Goal: Transaction & Acquisition: Purchase product/service

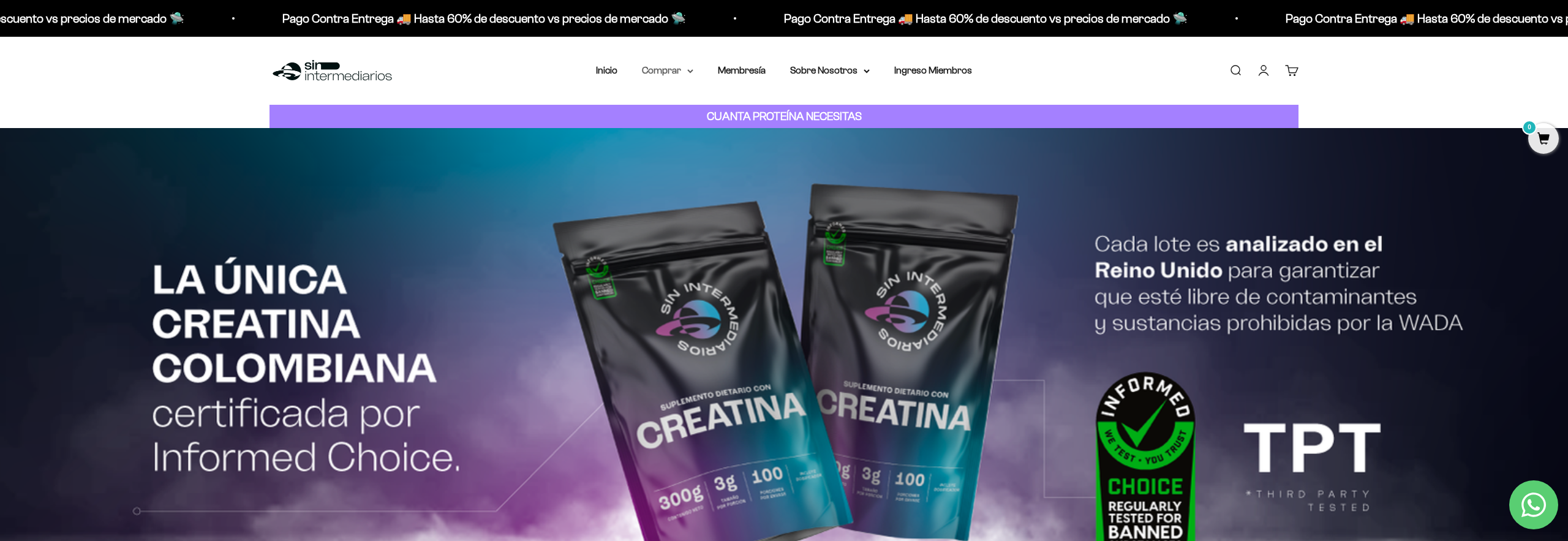
click at [678, 70] on summary "Comprar" at bounding box center [668, 70] width 52 height 16
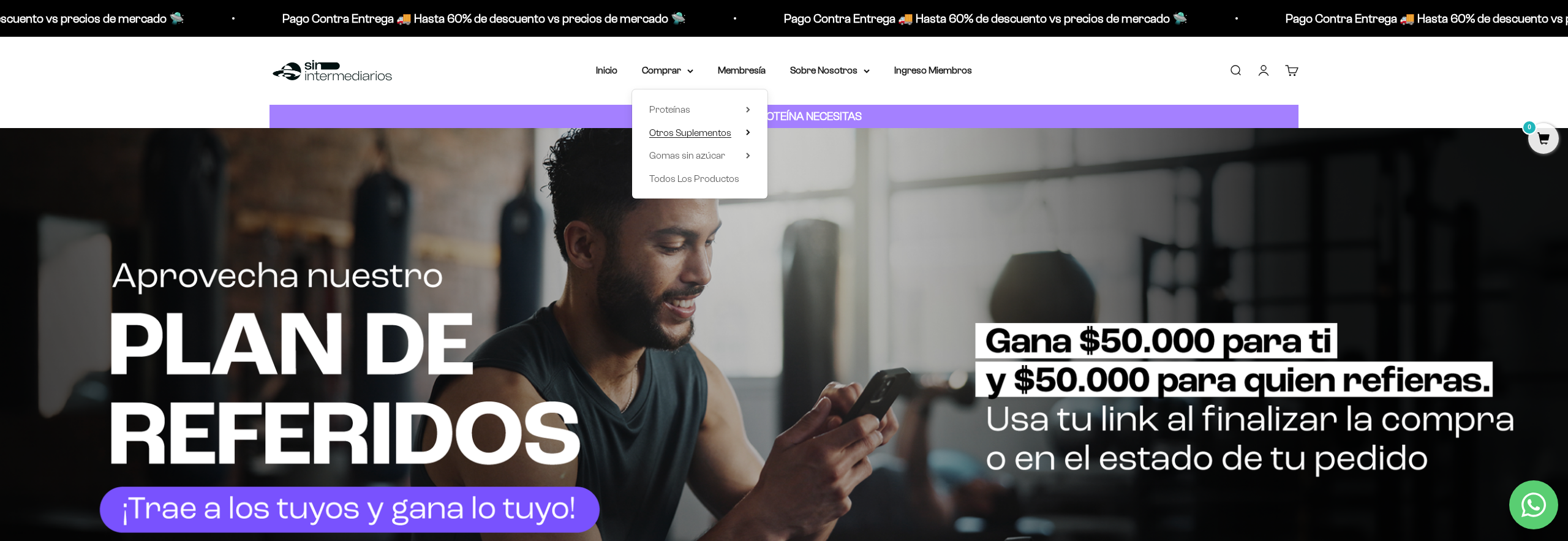
click at [718, 130] on span "Otros Suplementos" at bounding box center [690, 132] width 82 height 11
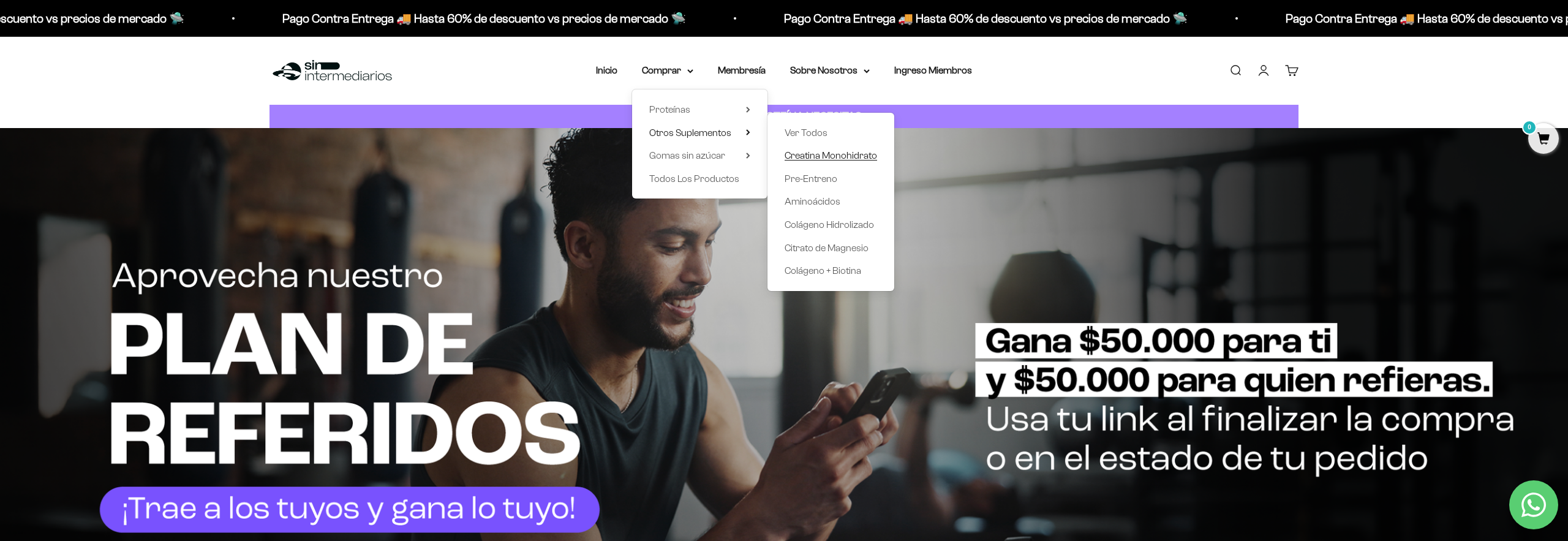
click at [838, 152] on span "Creatina Monohidrato" at bounding box center [831, 155] width 92 height 11
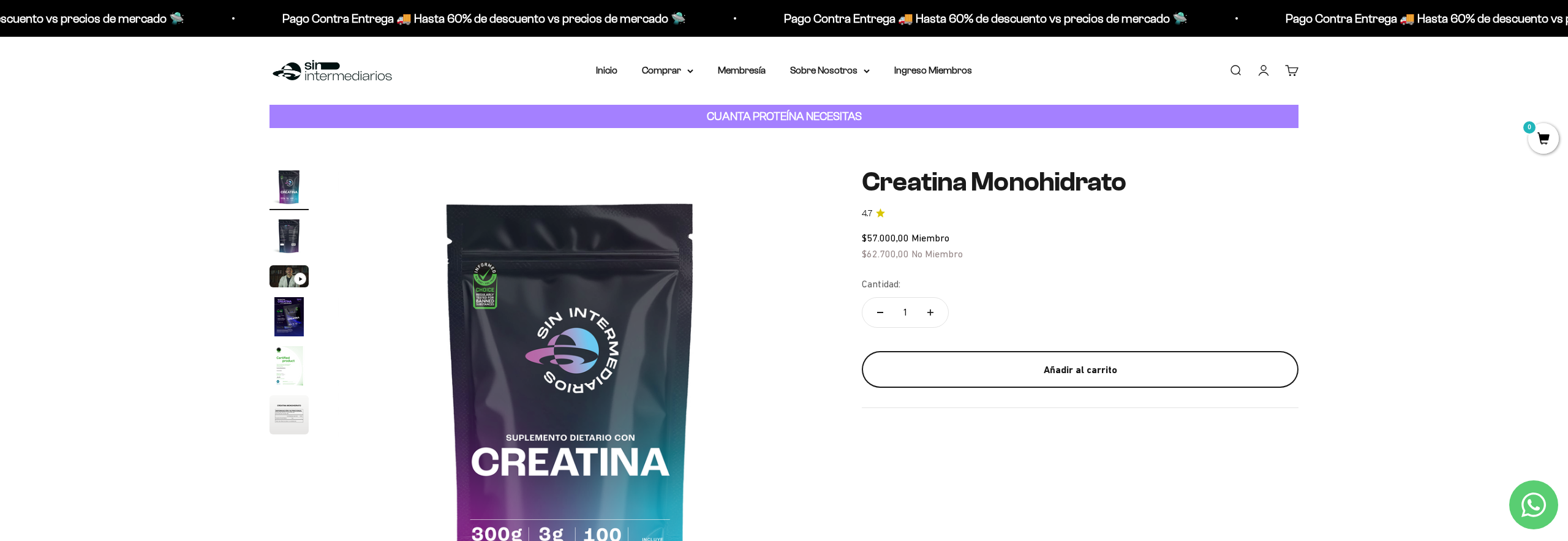
click at [1024, 368] on div "Añadir al carrito" at bounding box center [1081, 370] width 388 height 16
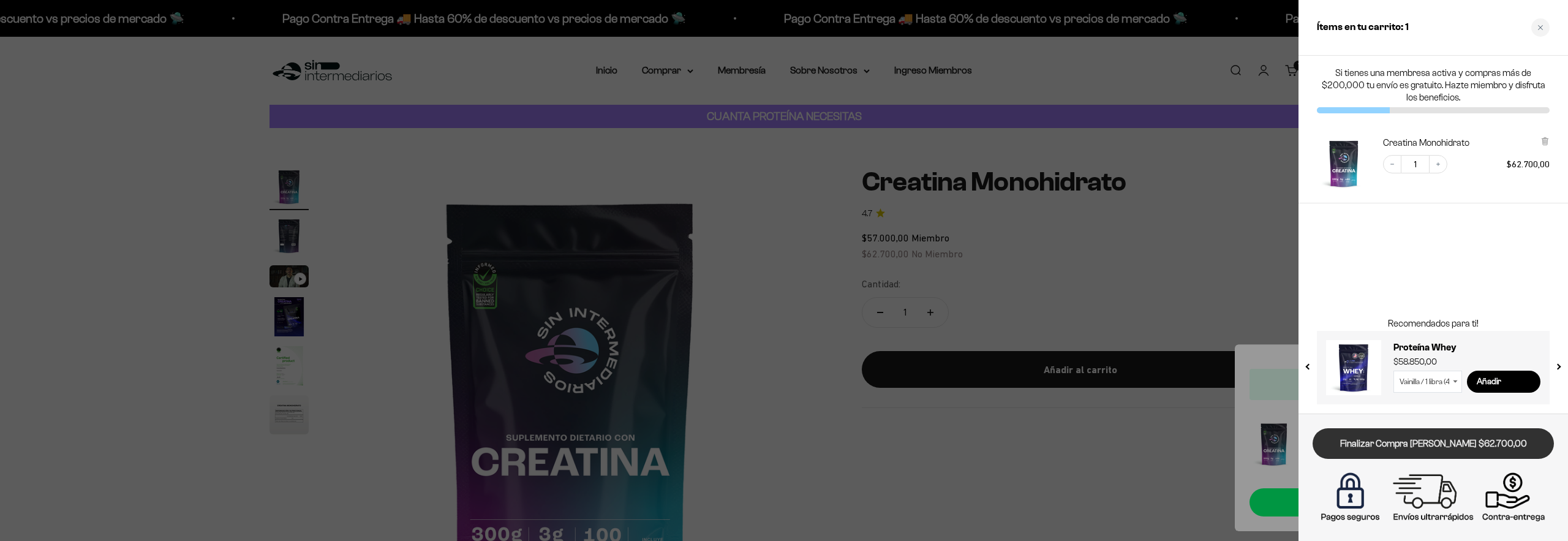
click at [1451, 448] on link "Finalizar Compra Segura $62.700,00" at bounding box center [1433, 444] width 241 height 31
